Goal: Information Seeking & Learning: Learn about a topic

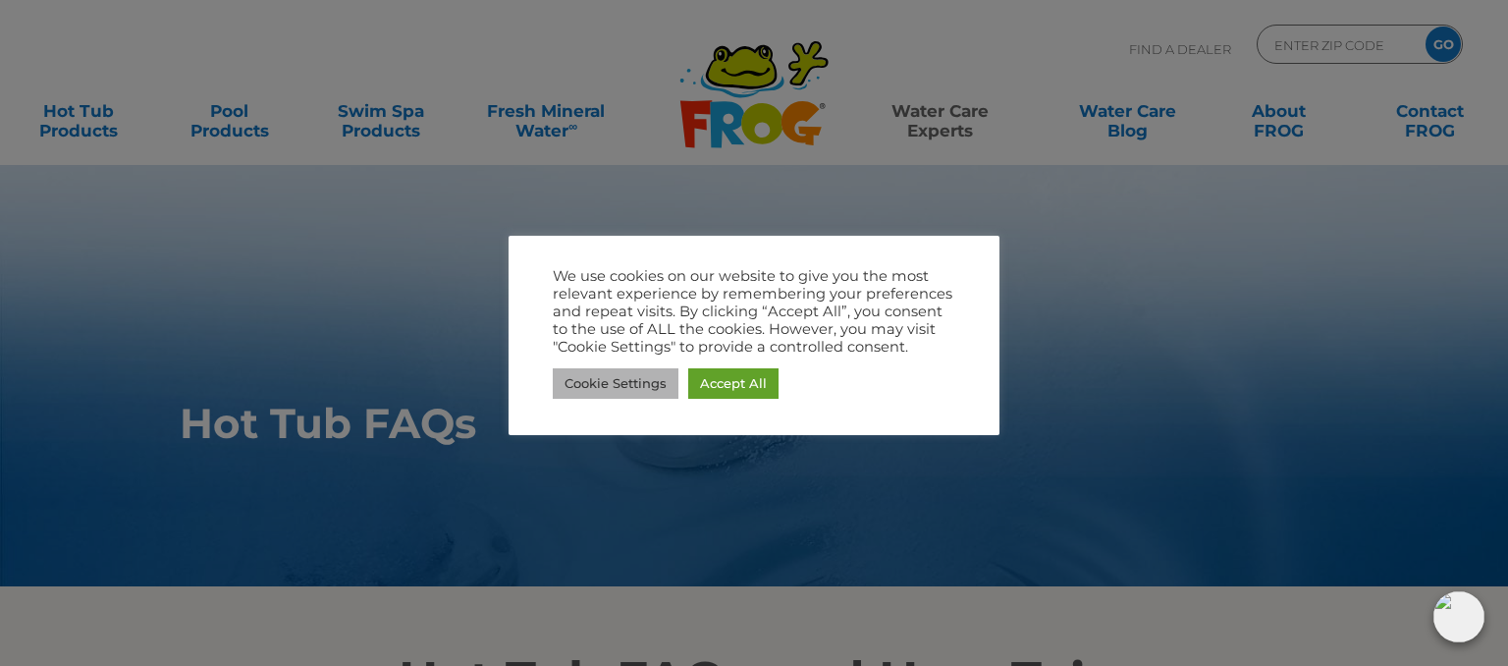
click at [615, 380] on link "Cookie Settings" at bounding box center [616, 383] width 126 height 30
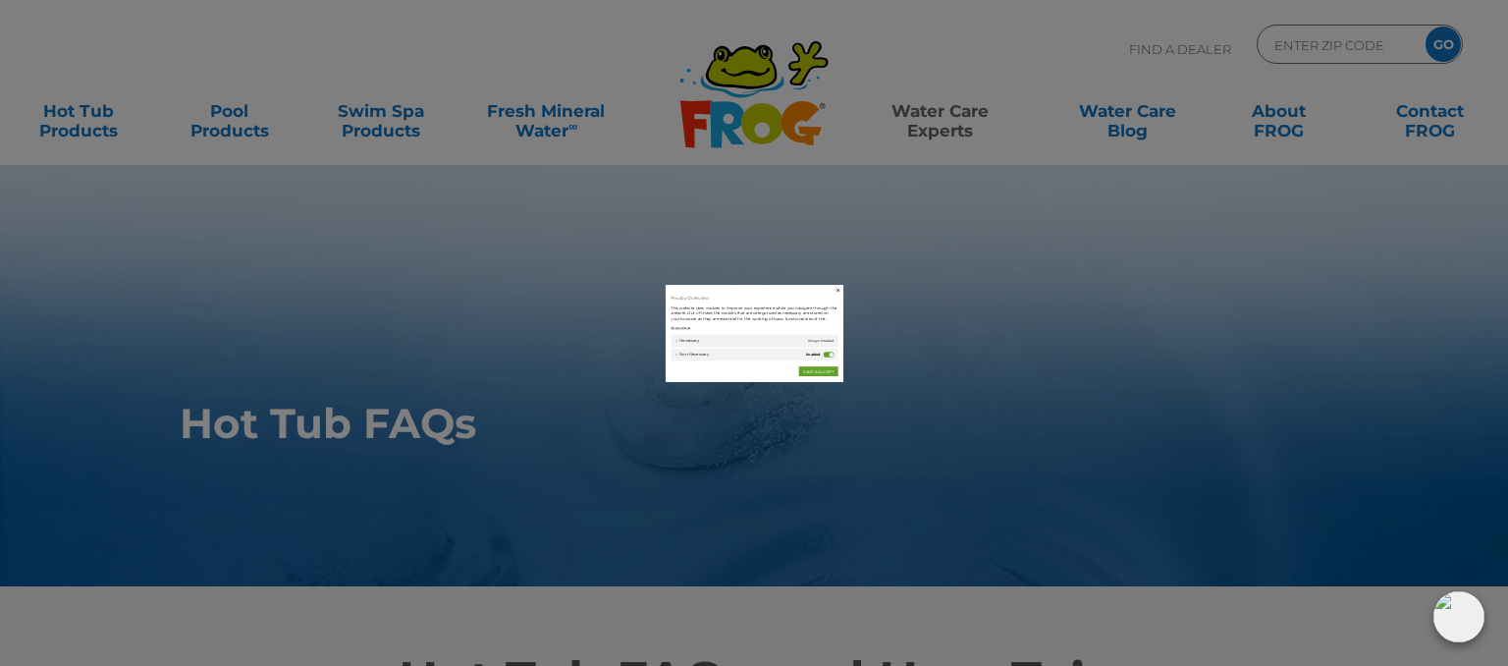
click at [974, 354] on span "Always Enabled" at bounding box center [989, 359] width 93 height 21
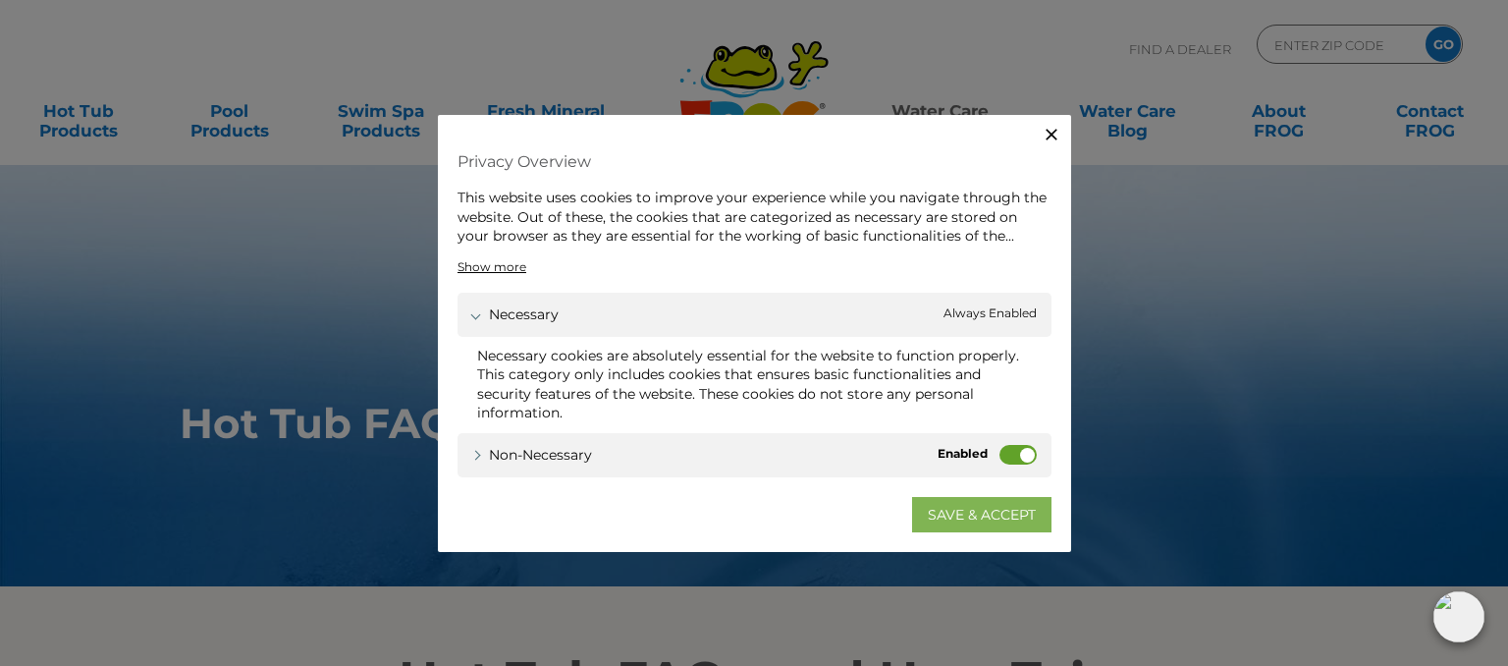
click at [991, 508] on link "SAVE & ACCEPT" at bounding box center [981, 514] width 139 height 35
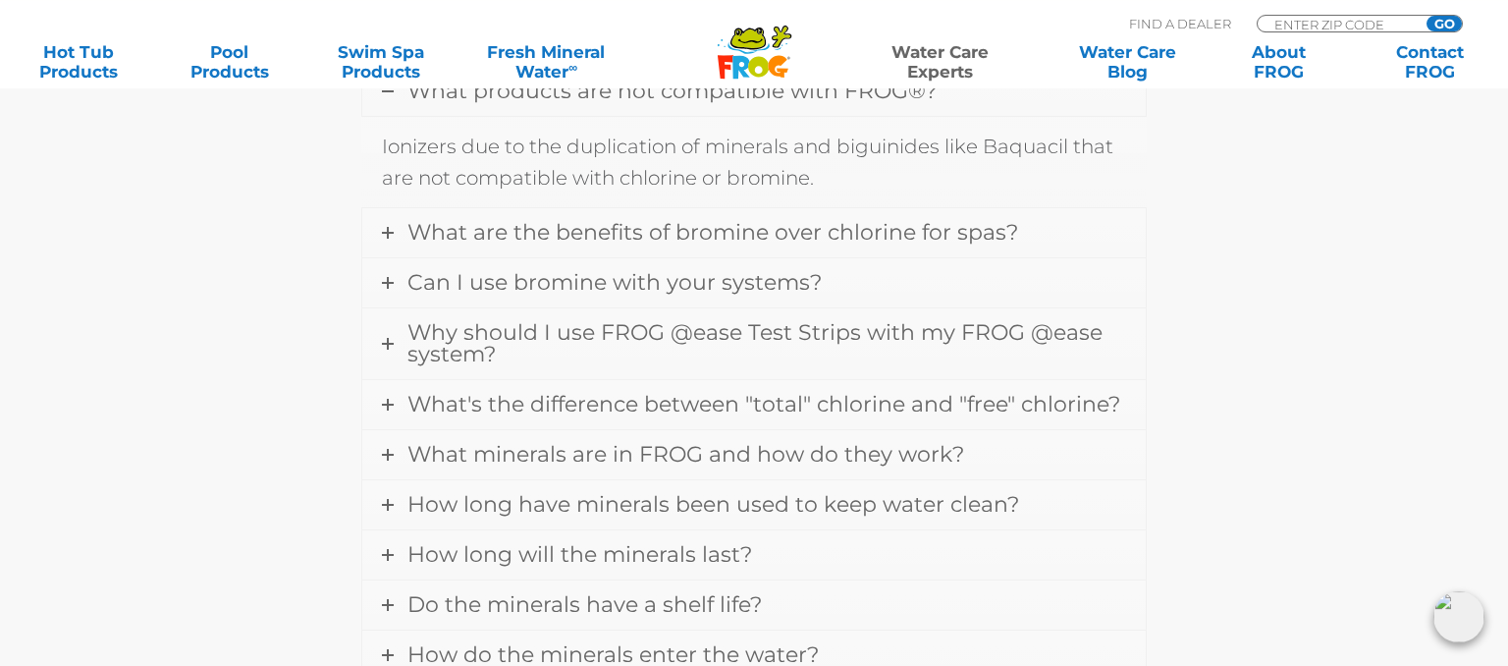
scroll to position [775, 0]
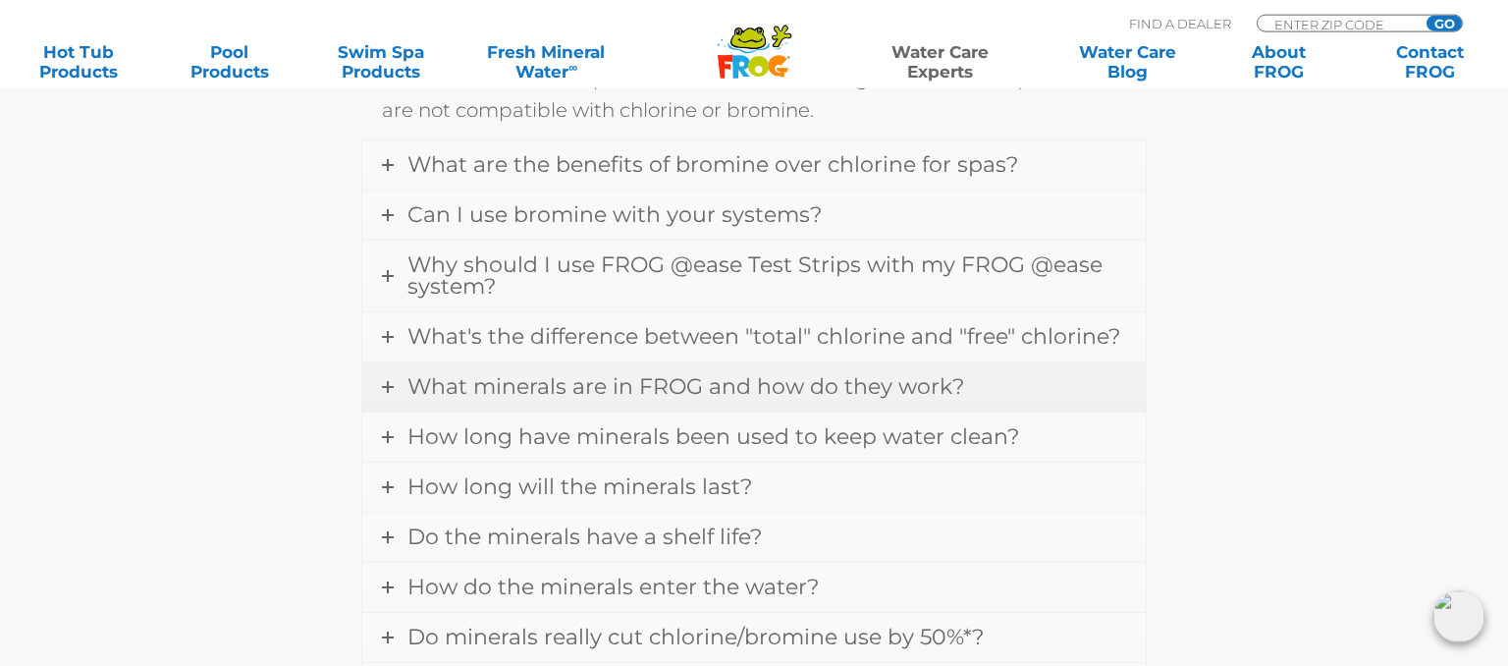
click at [380, 375] on link "What minerals are in FROG and how do they work?" at bounding box center [753, 386] width 783 height 49
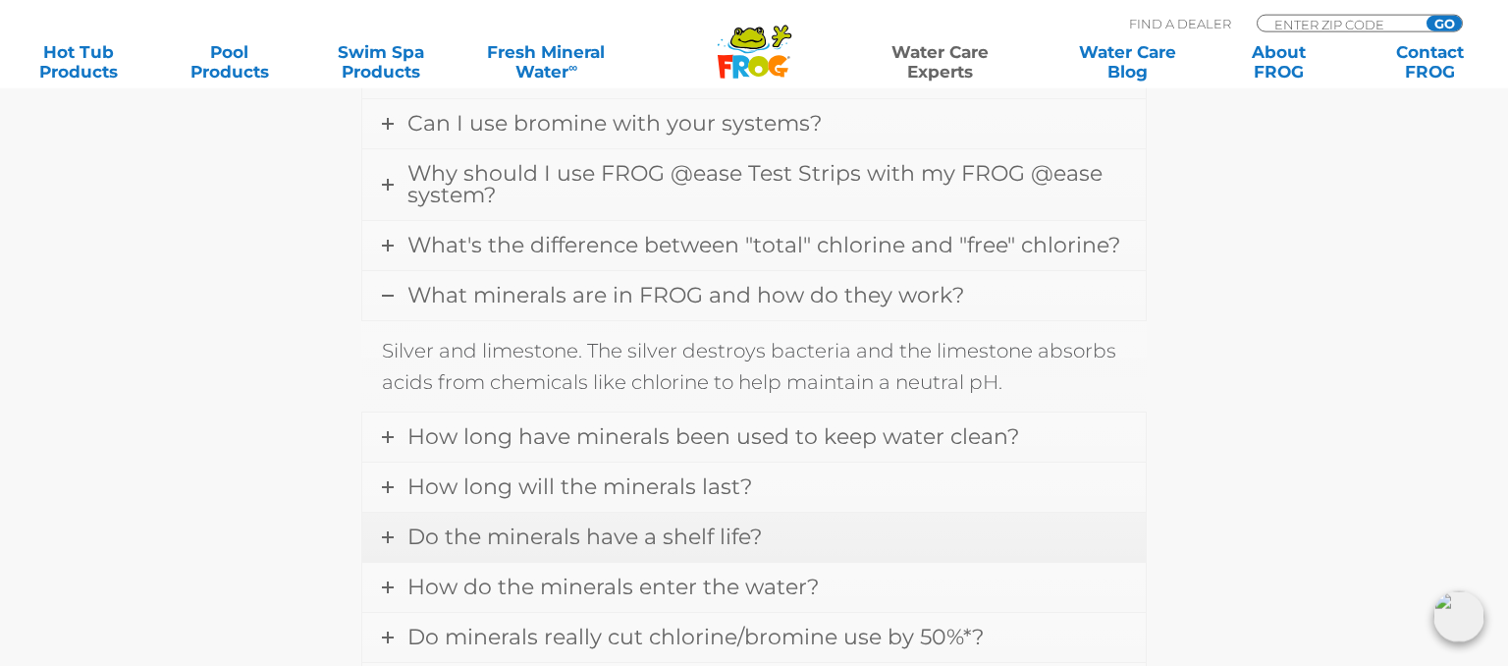
click at [642, 531] on span "Do the minerals have a shelf life?" at bounding box center [584, 536] width 354 height 27
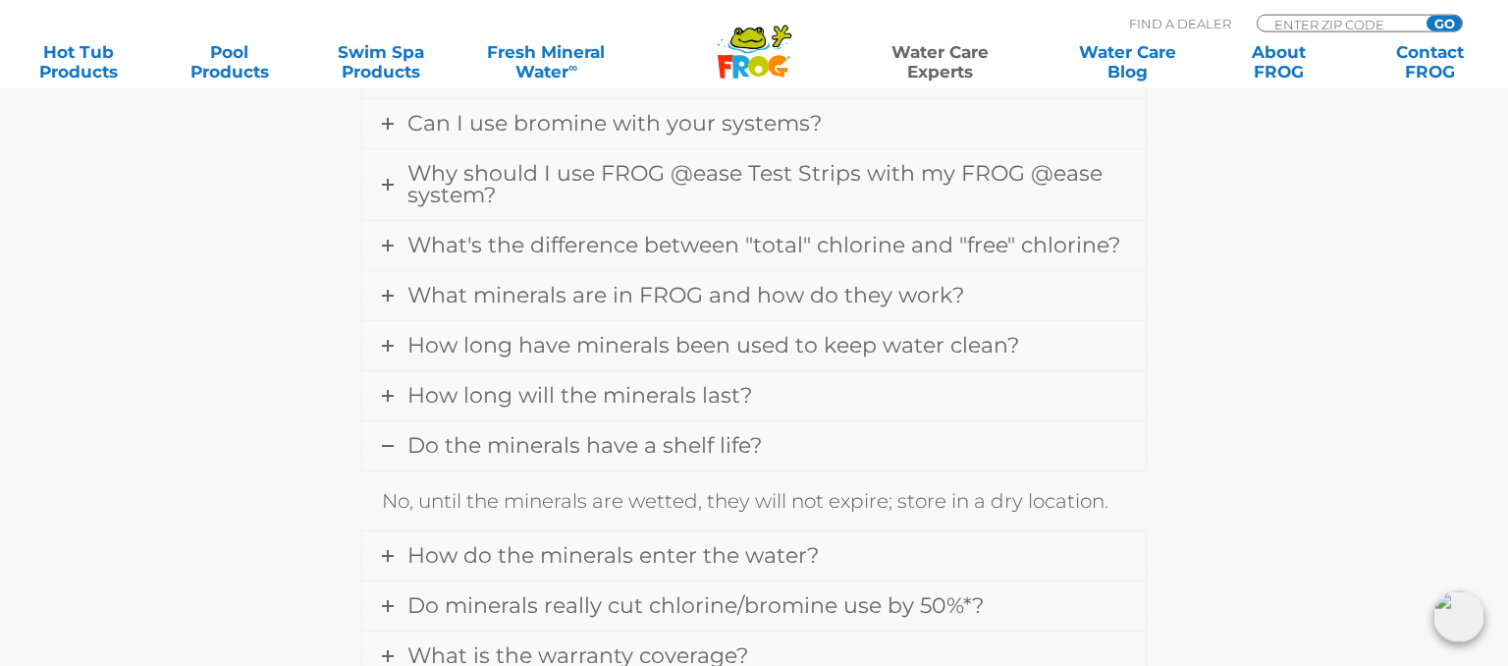
click at [391, 440] on icon at bounding box center [388, 446] width 12 height 12
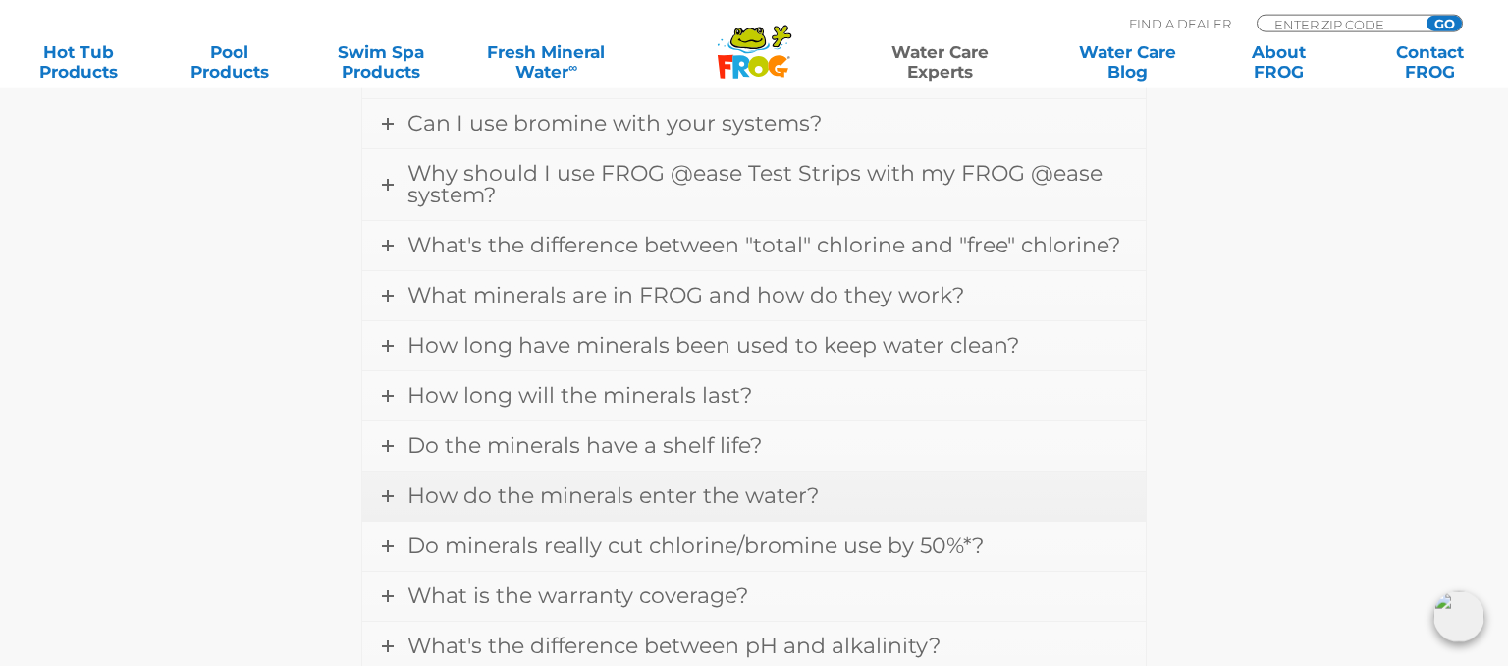
click at [426, 497] on span "How do the minerals enter the water?" at bounding box center [612, 495] width 411 height 27
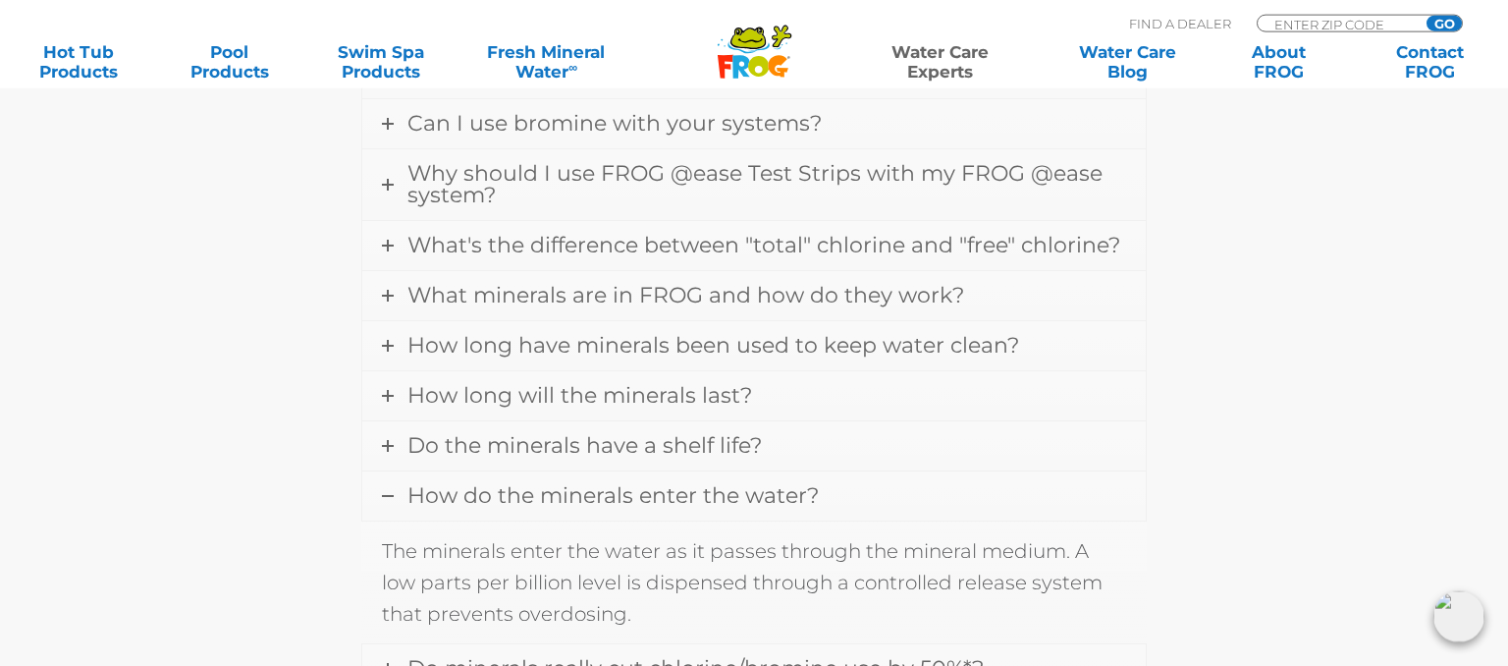
click at [426, 496] on span "How do the minerals enter the water?" at bounding box center [612, 495] width 411 height 27
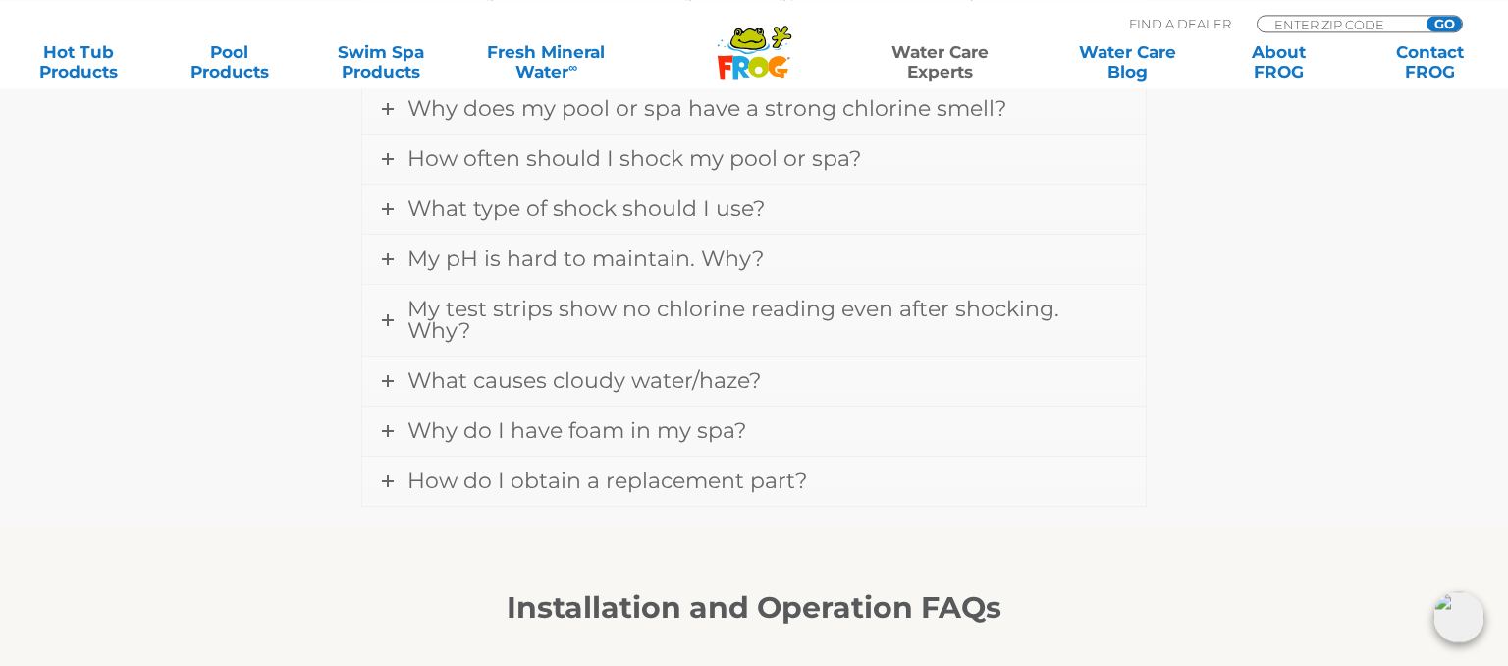
scroll to position [1721, 0]
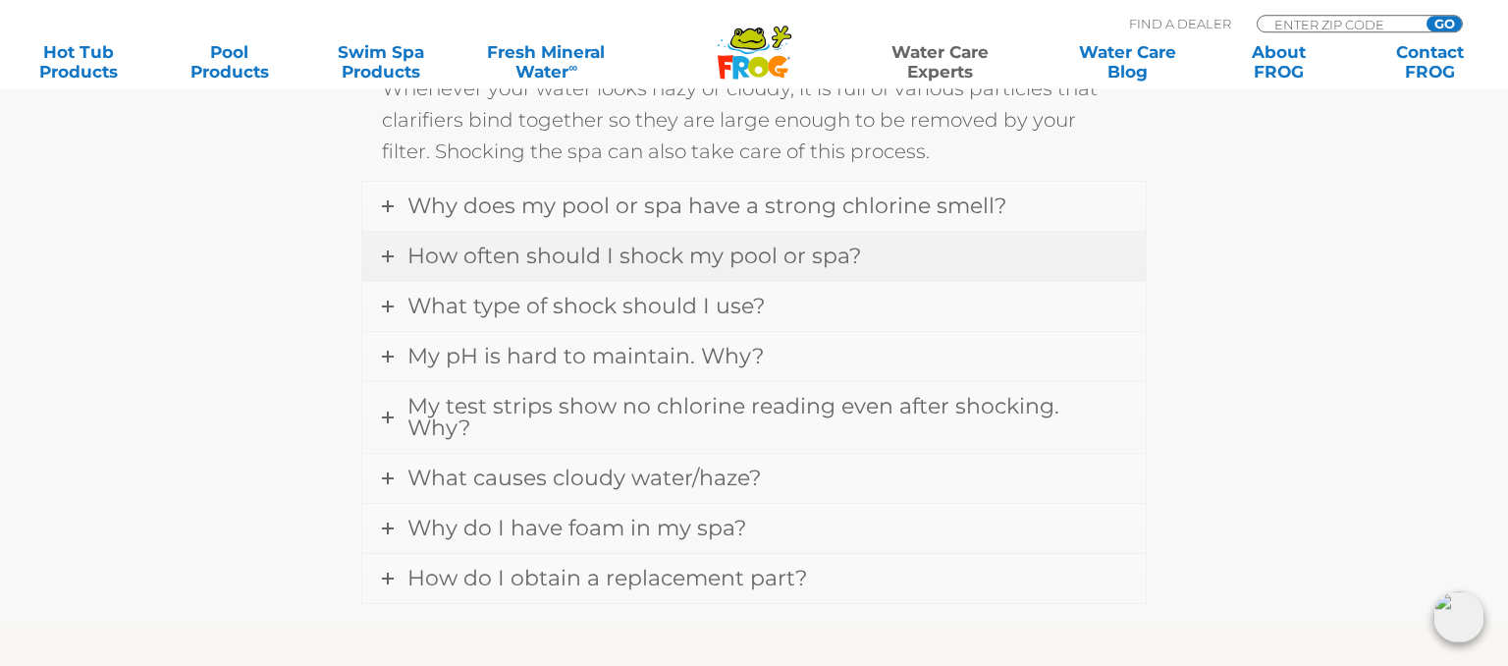
click at [529, 244] on span "How often should I shock my pool or spa?" at bounding box center [634, 255] width 454 height 27
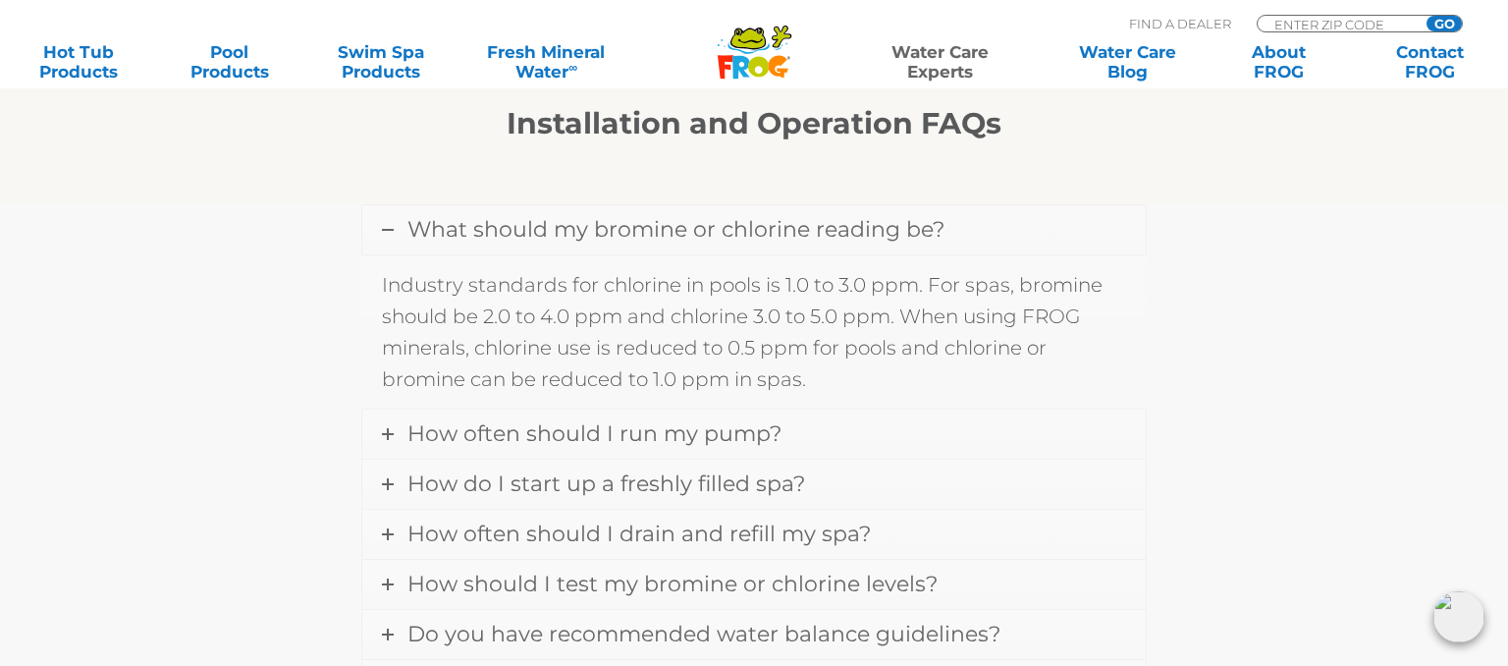
scroll to position [2415, 0]
